Goal: Subscribe to service/newsletter

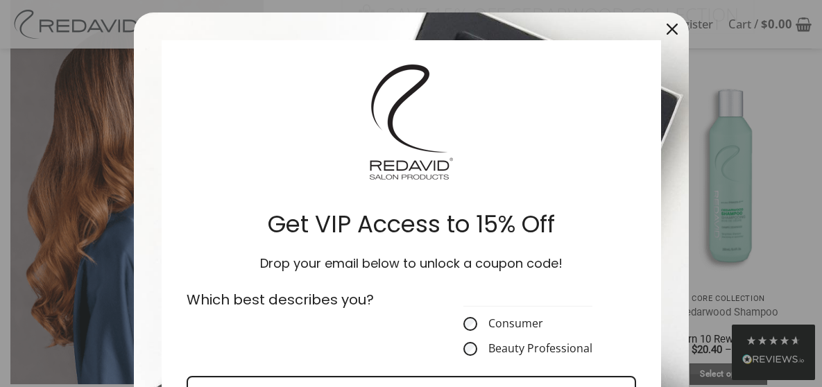
scroll to position [69, 0]
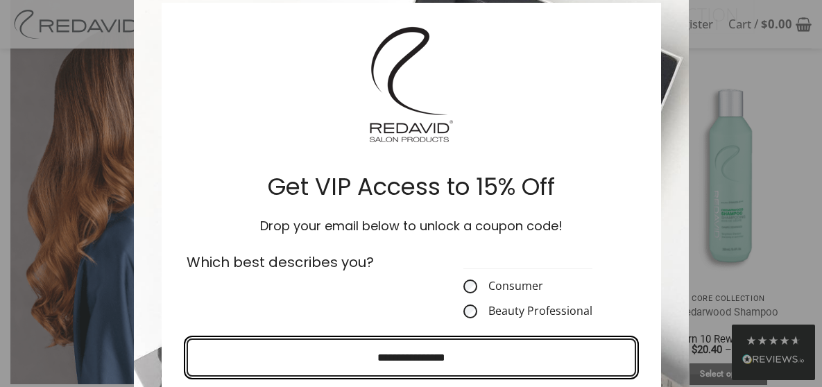
click at [359, 355] on input "Email field" at bounding box center [412, 358] width 450 height 38
type input "**********"
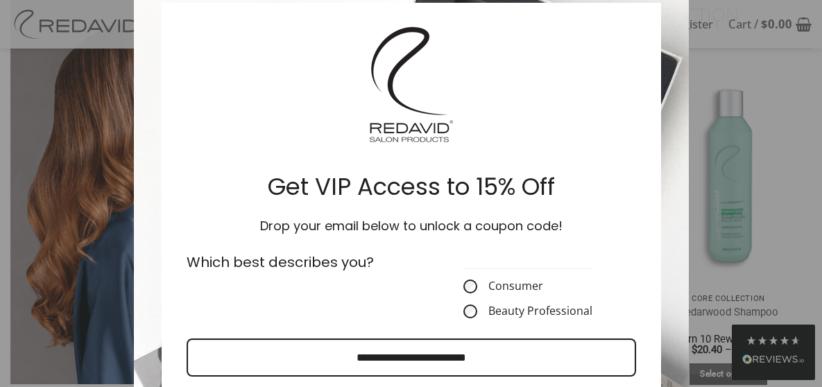
click at [664, 104] on form "Get VIP Access to 15% Off Drop your email below to unlock a coupon code! Which …" at bounding box center [411, 267] width 555 height 584
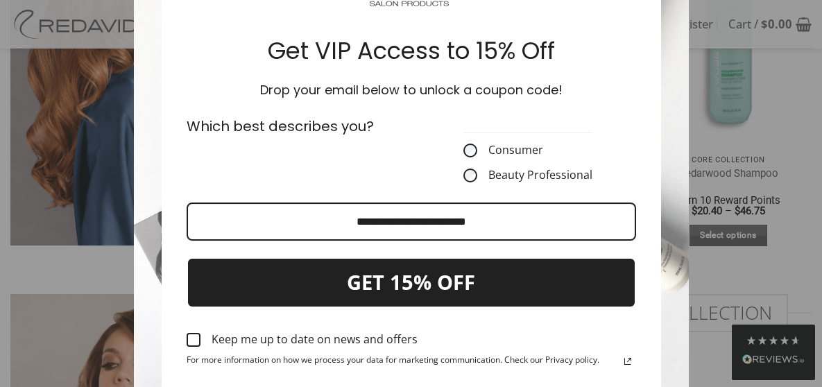
scroll to position [208, 0]
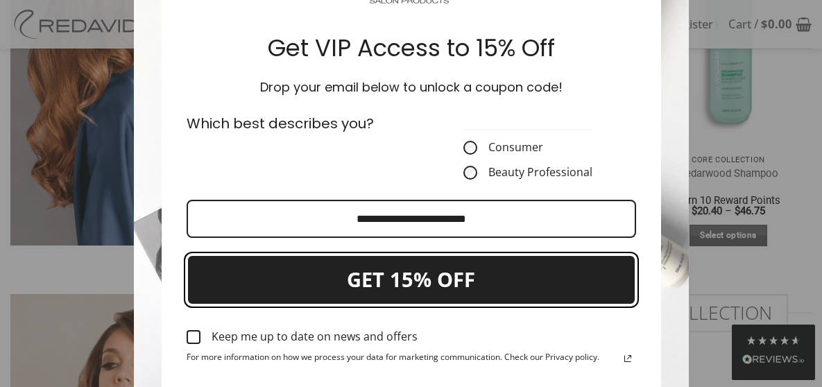
click at [462, 280] on button "GET 15% OFF" at bounding box center [412, 280] width 450 height 51
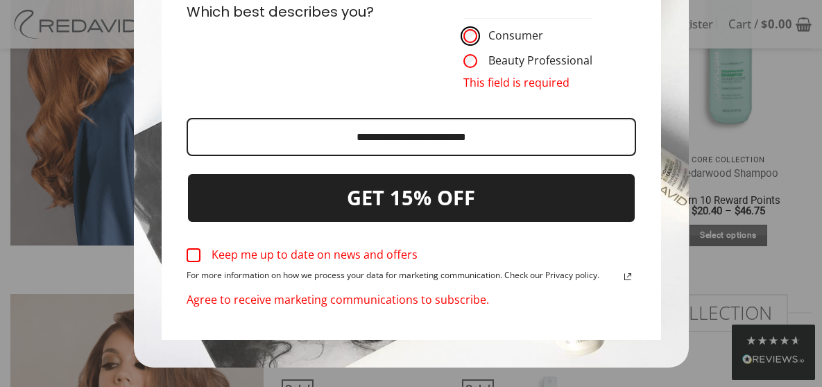
scroll to position [344, 0]
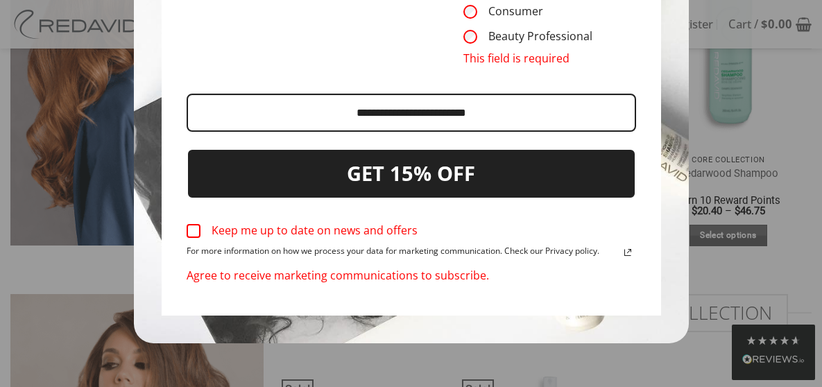
click at [785, 130] on div "Marketing offer form" at bounding box center [411, 193] width 822 height 387
click at [766, 120] on div "Marketing offer form" at bounding box center [411, 193] width 822 height 387
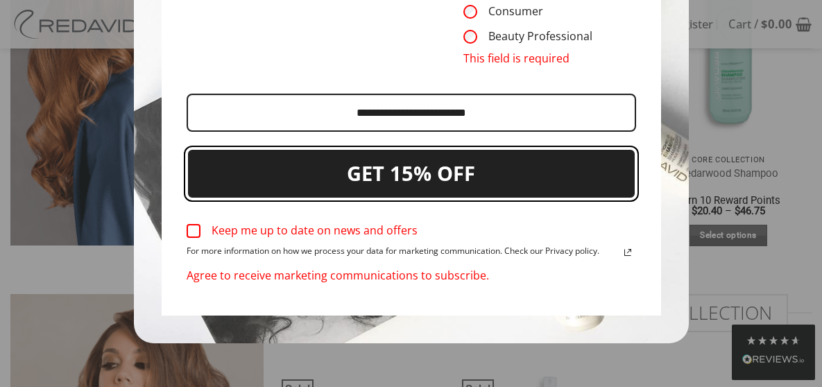
click at [439, 171] on button "GET 15% OFF" at bounding box center [412, 173] width 450 height 51
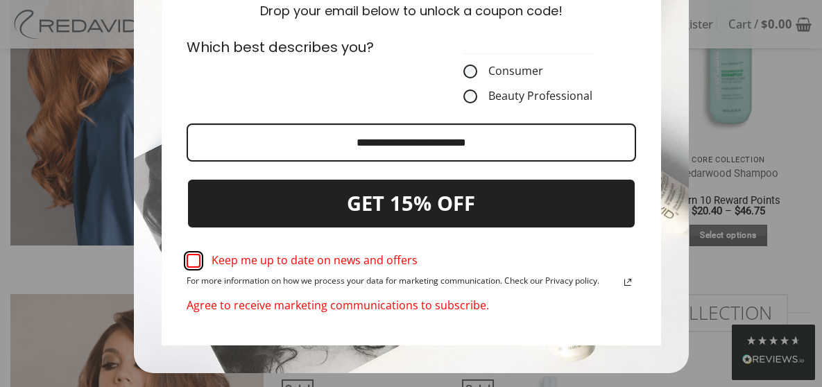
scroll to position [314, 0]
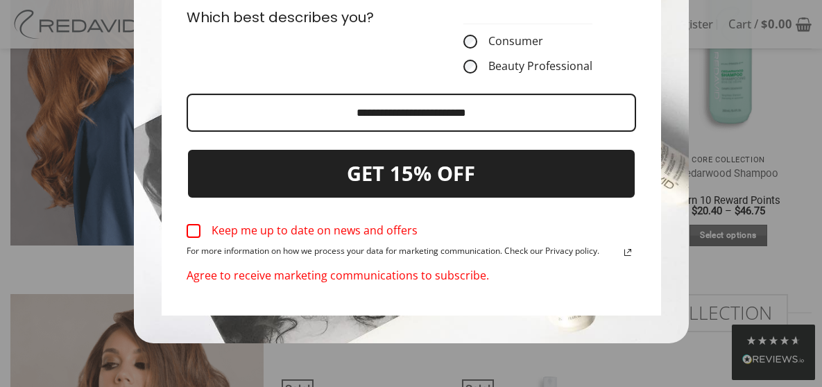
click at [756, 144] on div "Marketing offer form" at bounding box center [411, 193] width 822 height 387
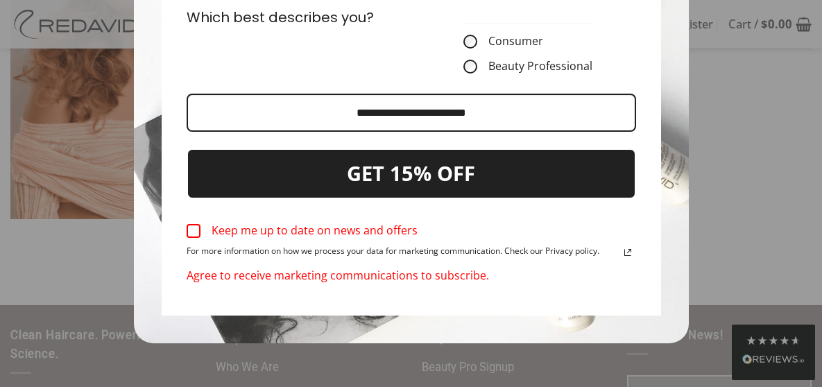
scroll to position [2507, 0]
